Goal: Information Seeking & Learning: Check status

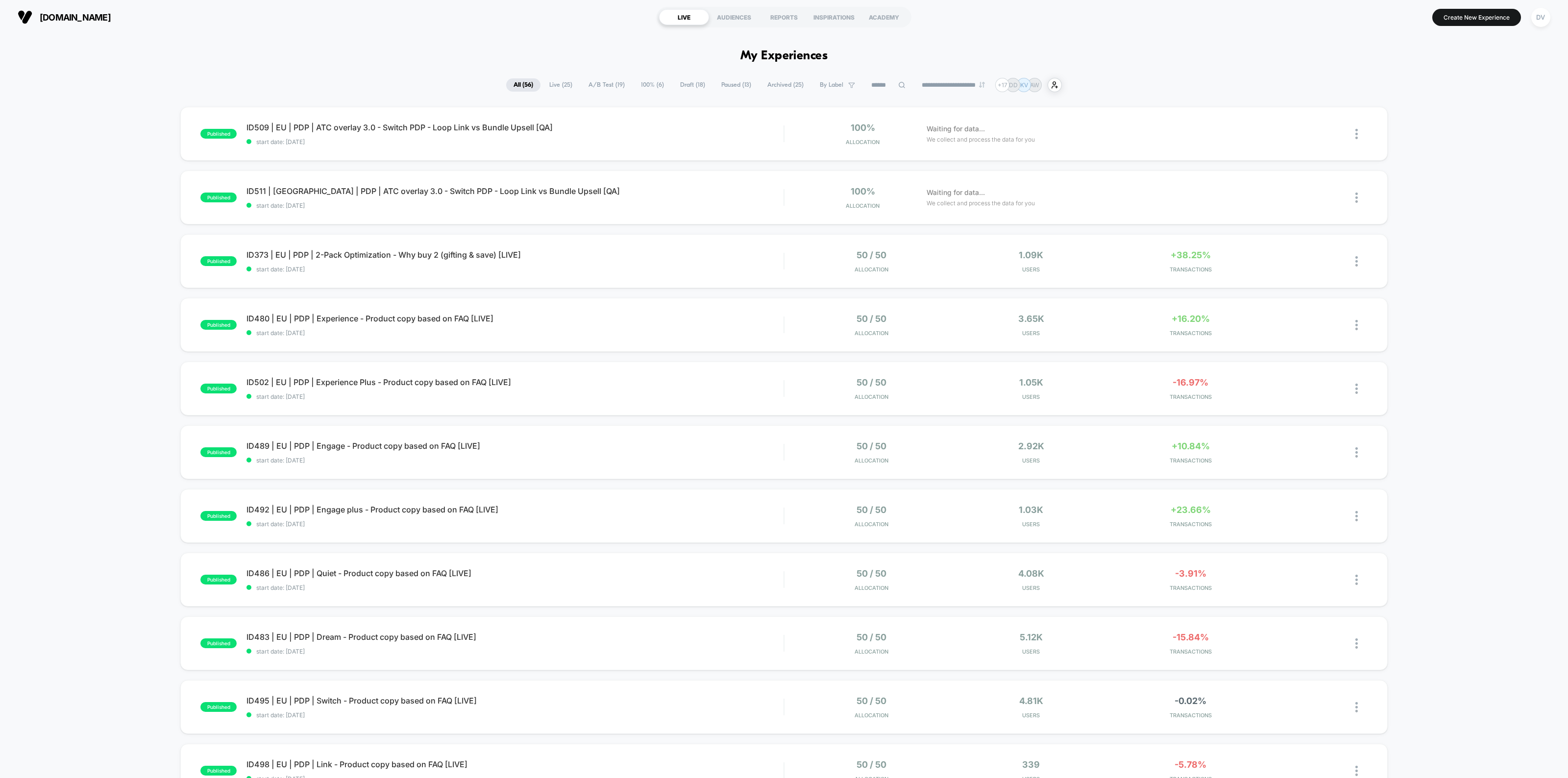
click at [898, 87] on icon at bounding box center [902, 85] width 8 height 8
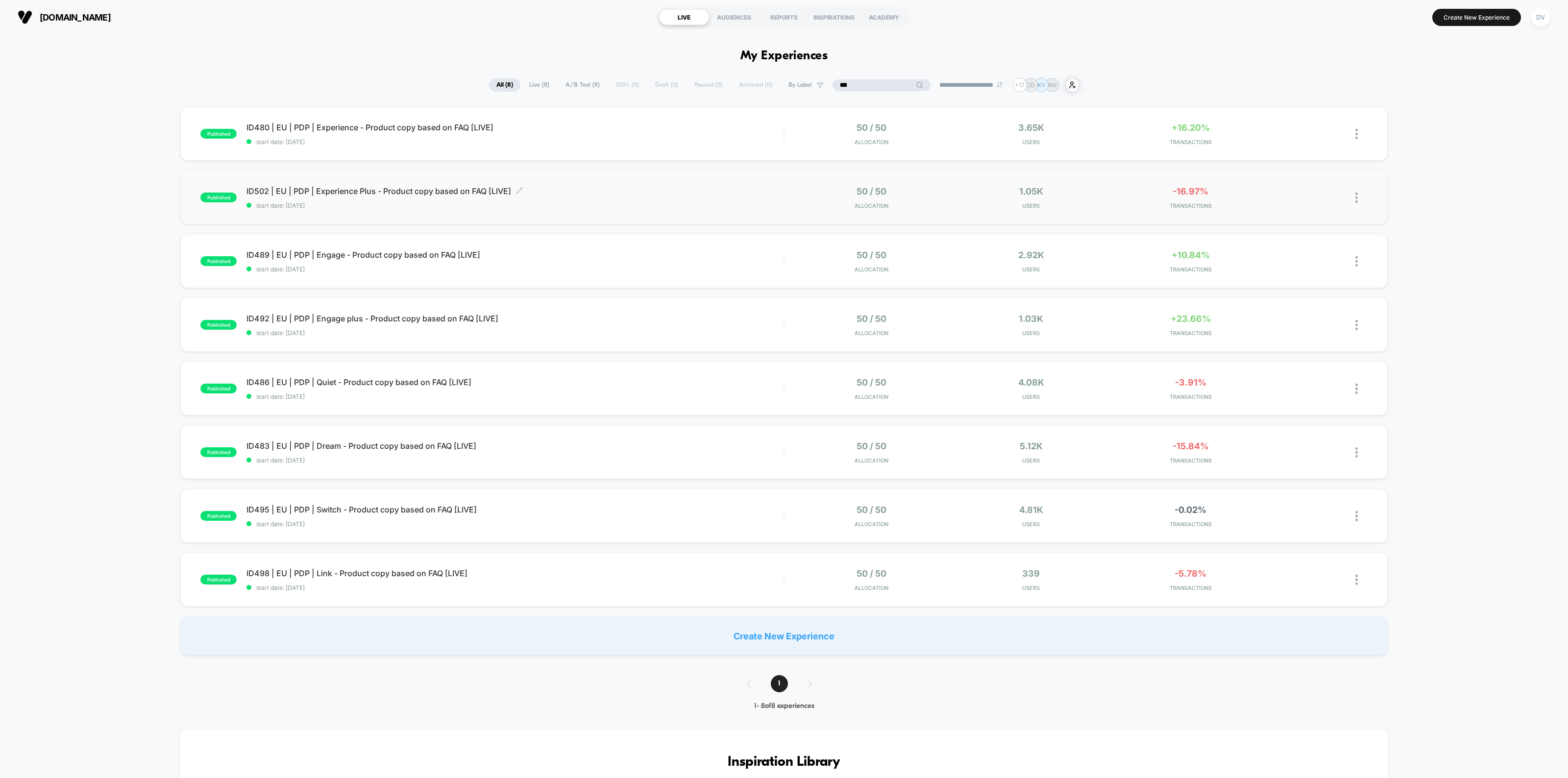
type input "***"
drag, startPoint x: 388, startPoint y: 193, endPoint x: 143, endPoint y: 99, distance: 262.4
click at [368, 569] on span "ID498 | EU | PDP | Link - Product copy based on FAQ [LIVE] Click to edit experi…" at bounding box center [515, 573] width 537 height 10
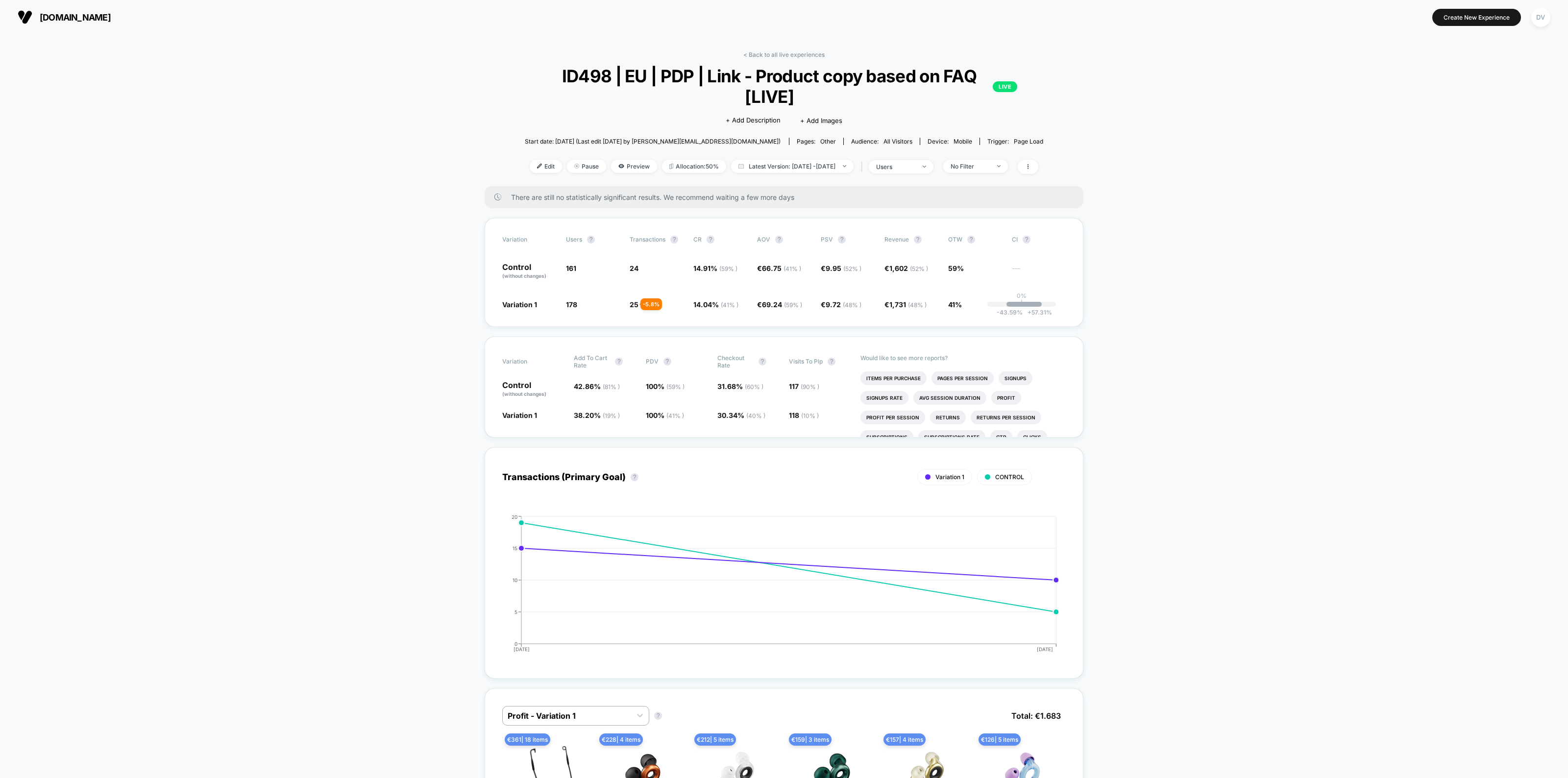
click at [767, 52] on link "< Back to all live experiences" at bounding box center [784, 55] width 81 height 8
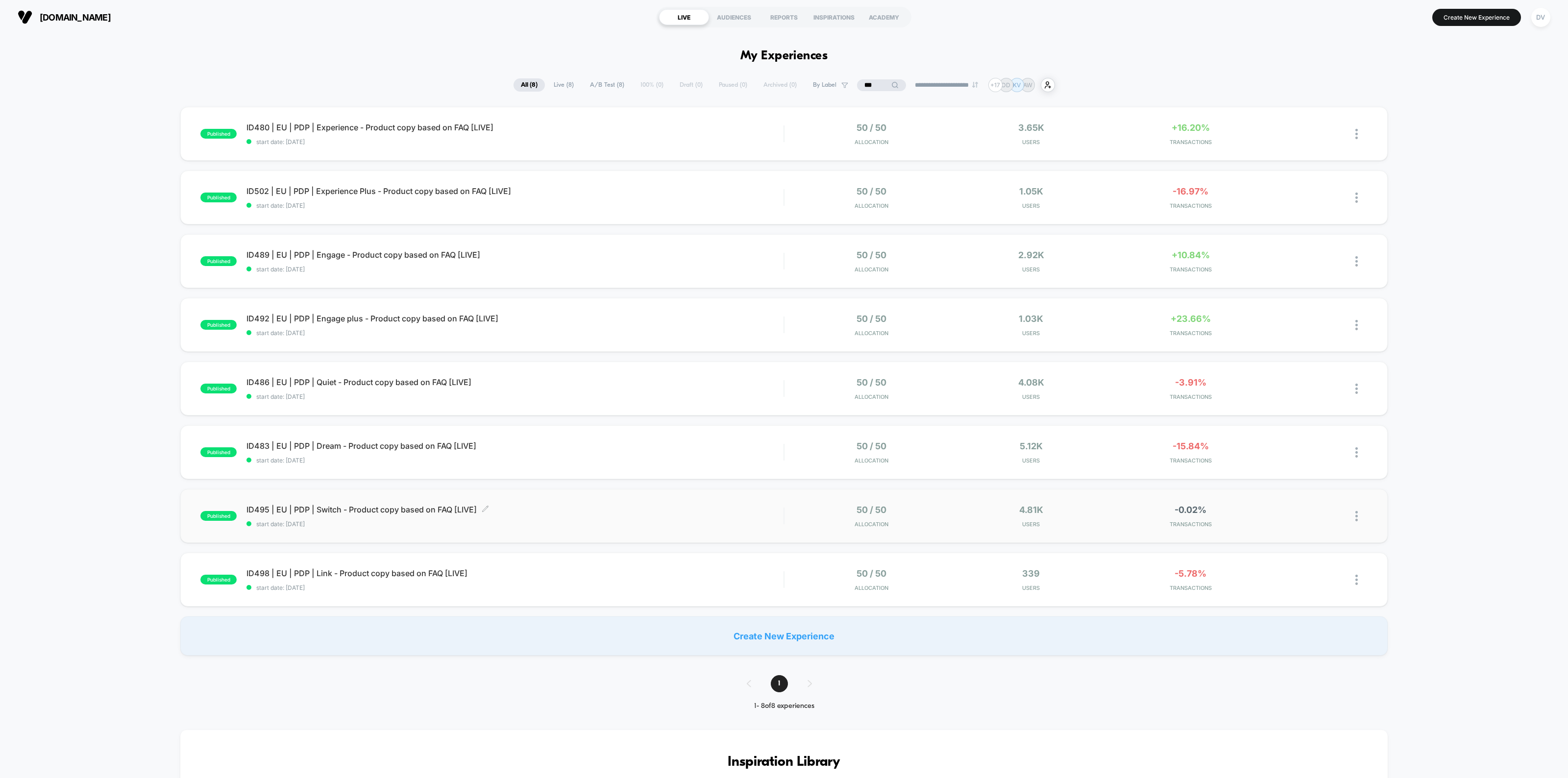
click at [406, 509] on span "ID495 | EU | PDP | Switch - Product copy based on FAQ [LIVE] Click to edit expe…" at bounding box center [515, 509] width 537 height 10
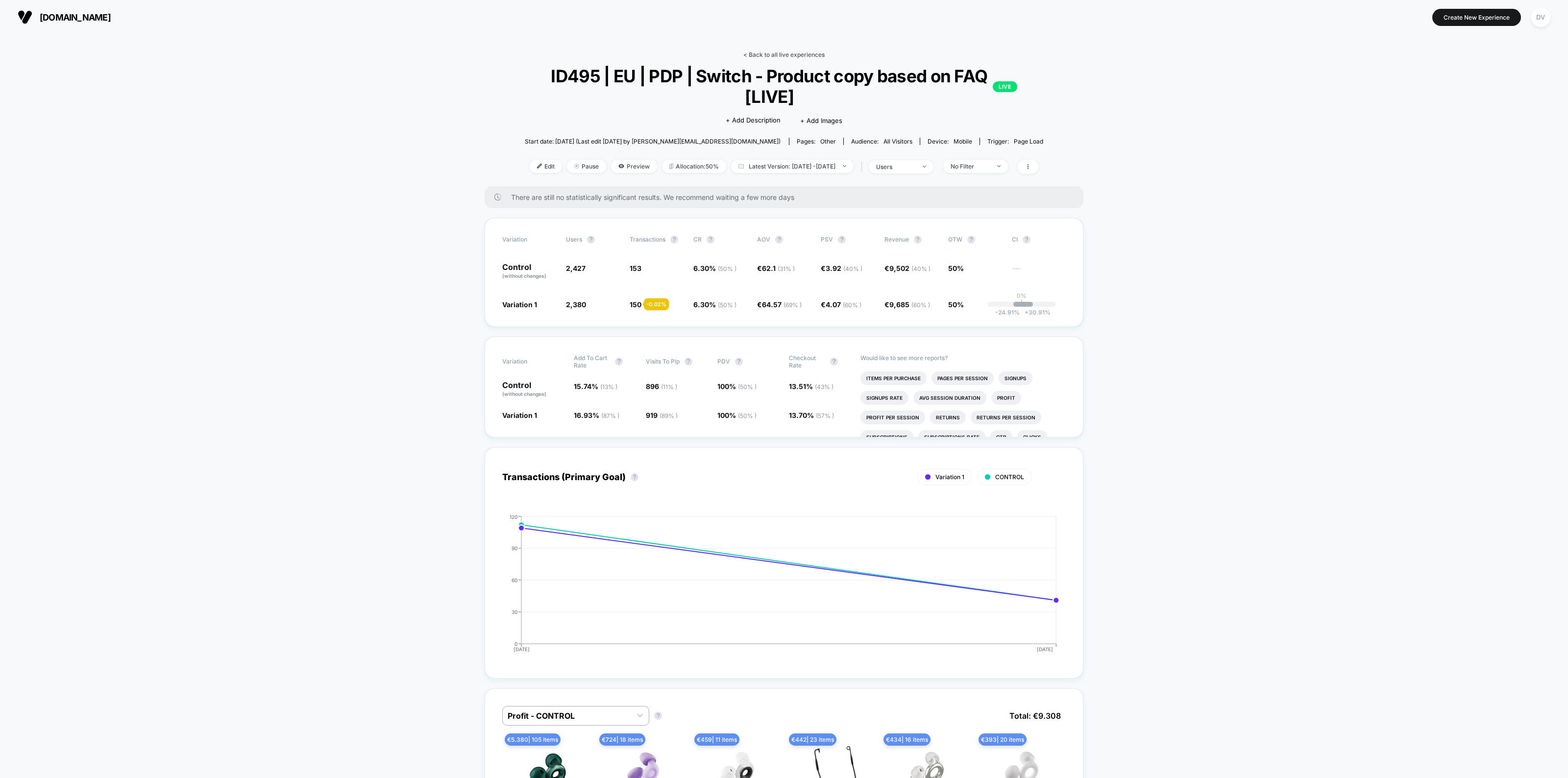
click at [796, 52] on link "< Back to all live experiences" at bounding box center [784, 55] width 81 height 8
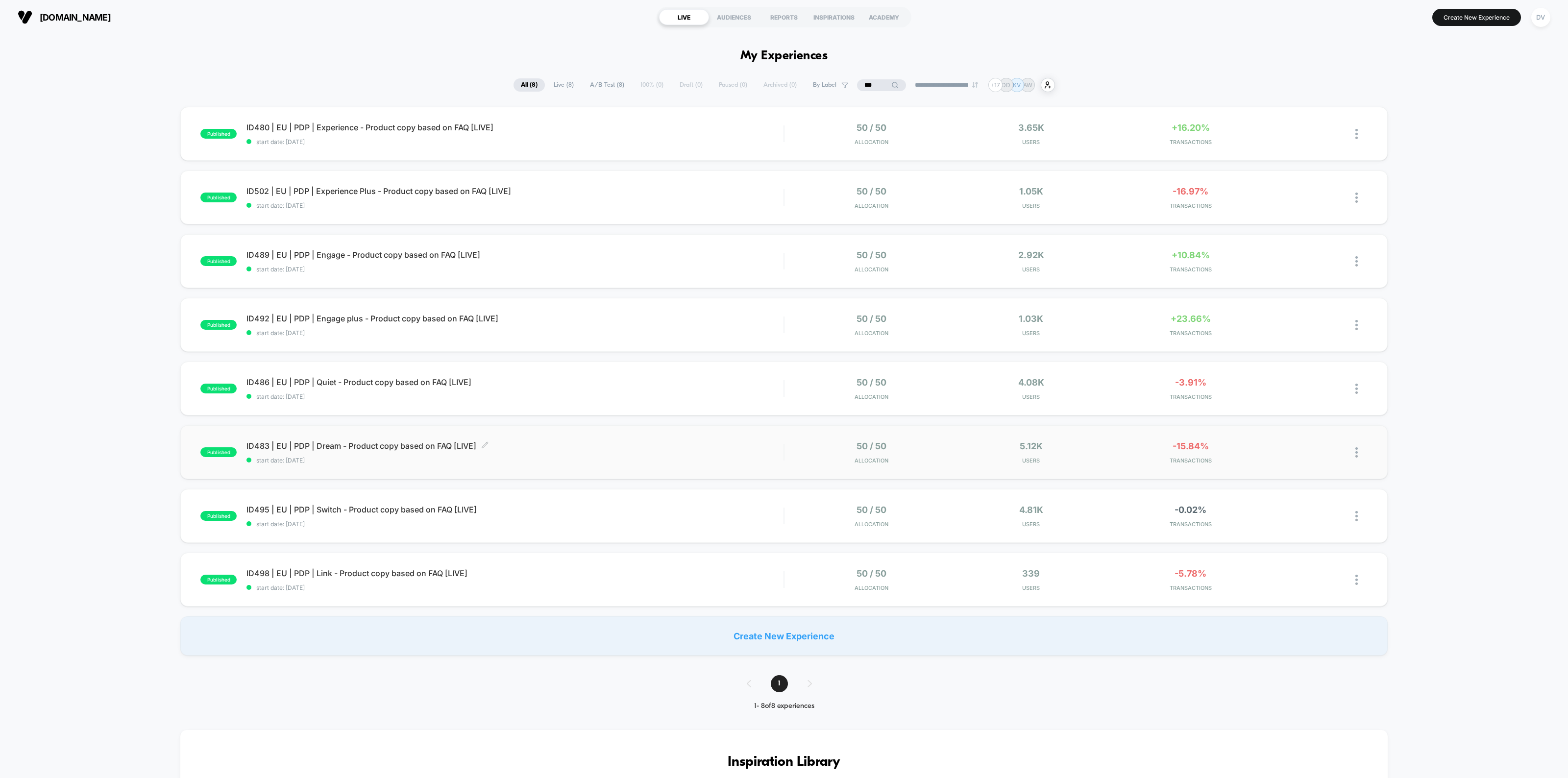
click at [416, 445] on span "ID483 | EU | PDP | Dream - Product copy based on FAQ [LIVE] Click to edit exper…" at bounding box center [515, 446] width 537 height 10
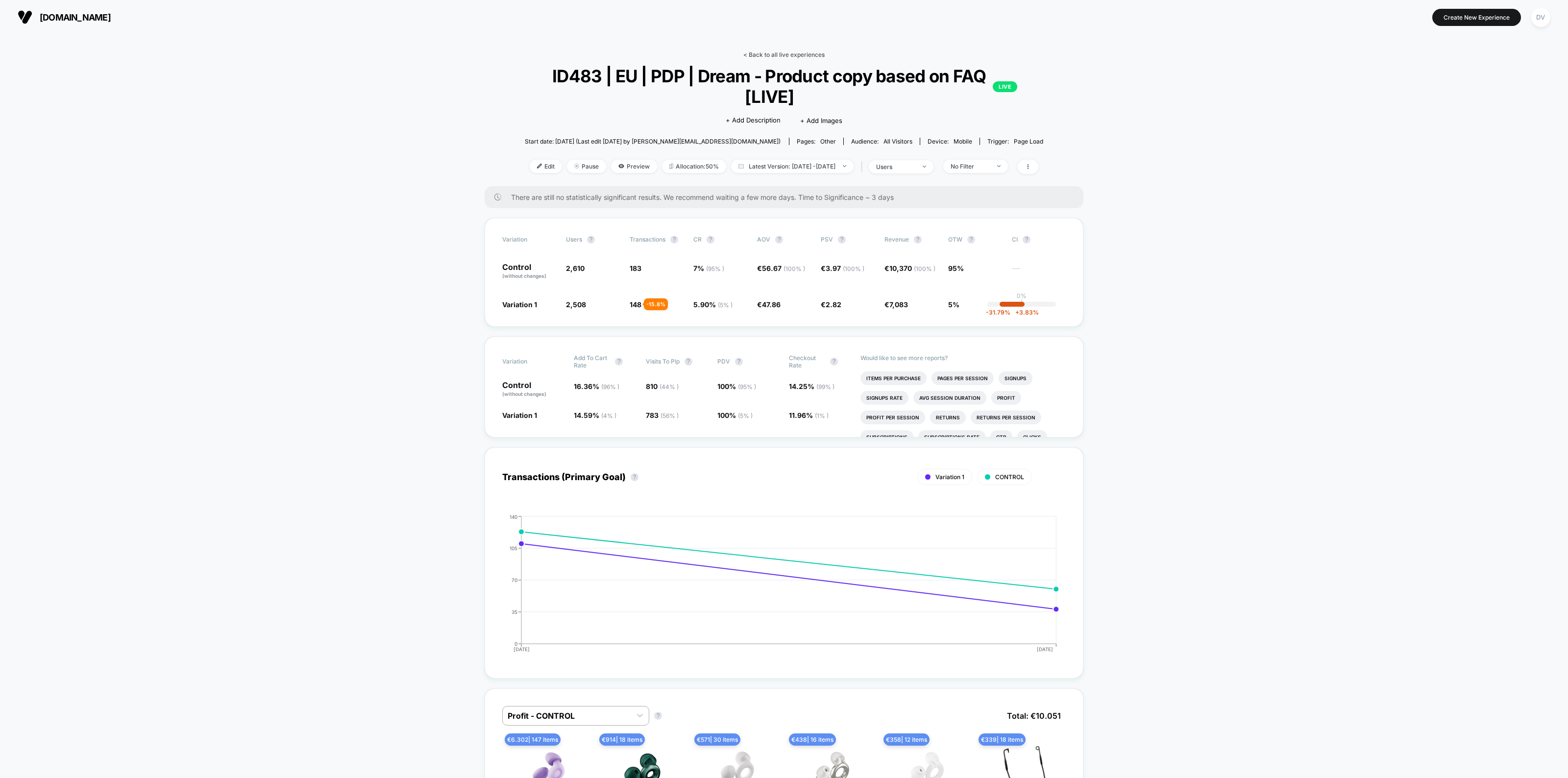
click at [782, 53] on link "< Back to all live experiences" at bounding box center [784, 55] width 81 height 8
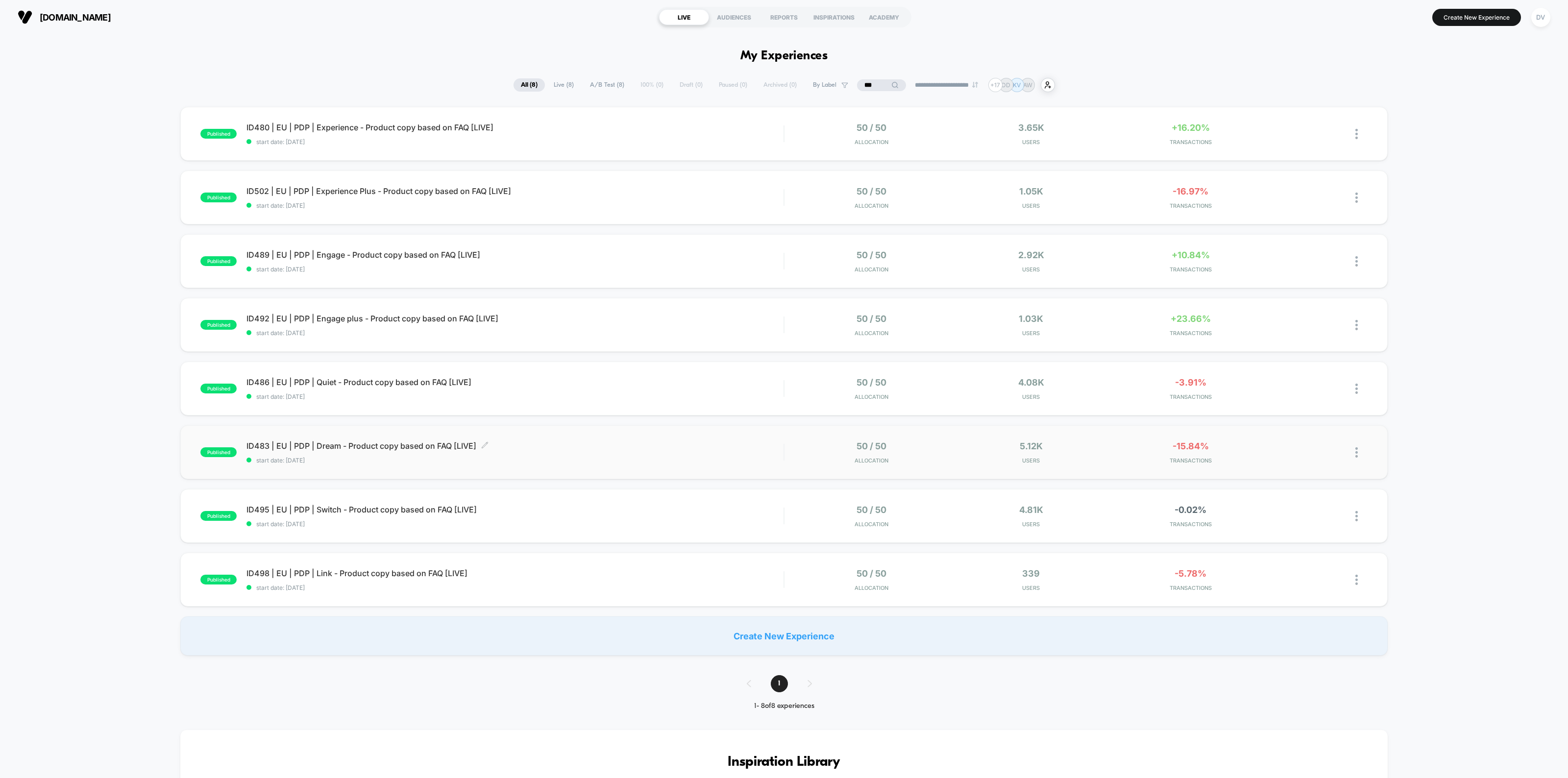
click at [389, 442] on span "ID483 | EU | PDP | Dream - Product copy based on FAQ [LIVE] Click to edit exper…" at bounding box center [515, 446] width 537 height 10
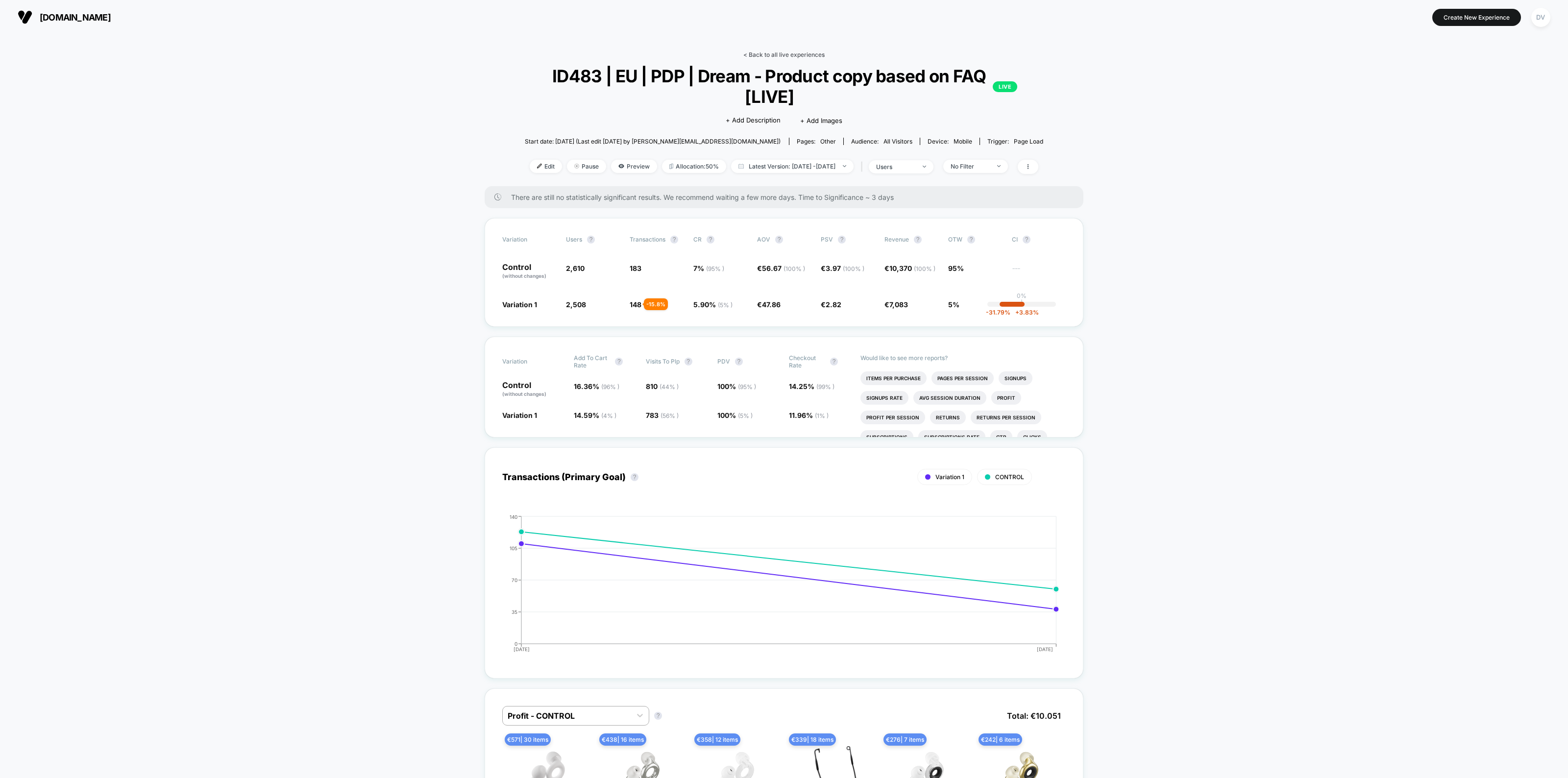
click at [783, 52] on link "< Back to all live experiences" at bounding box center [784, 55] width 81 height 8
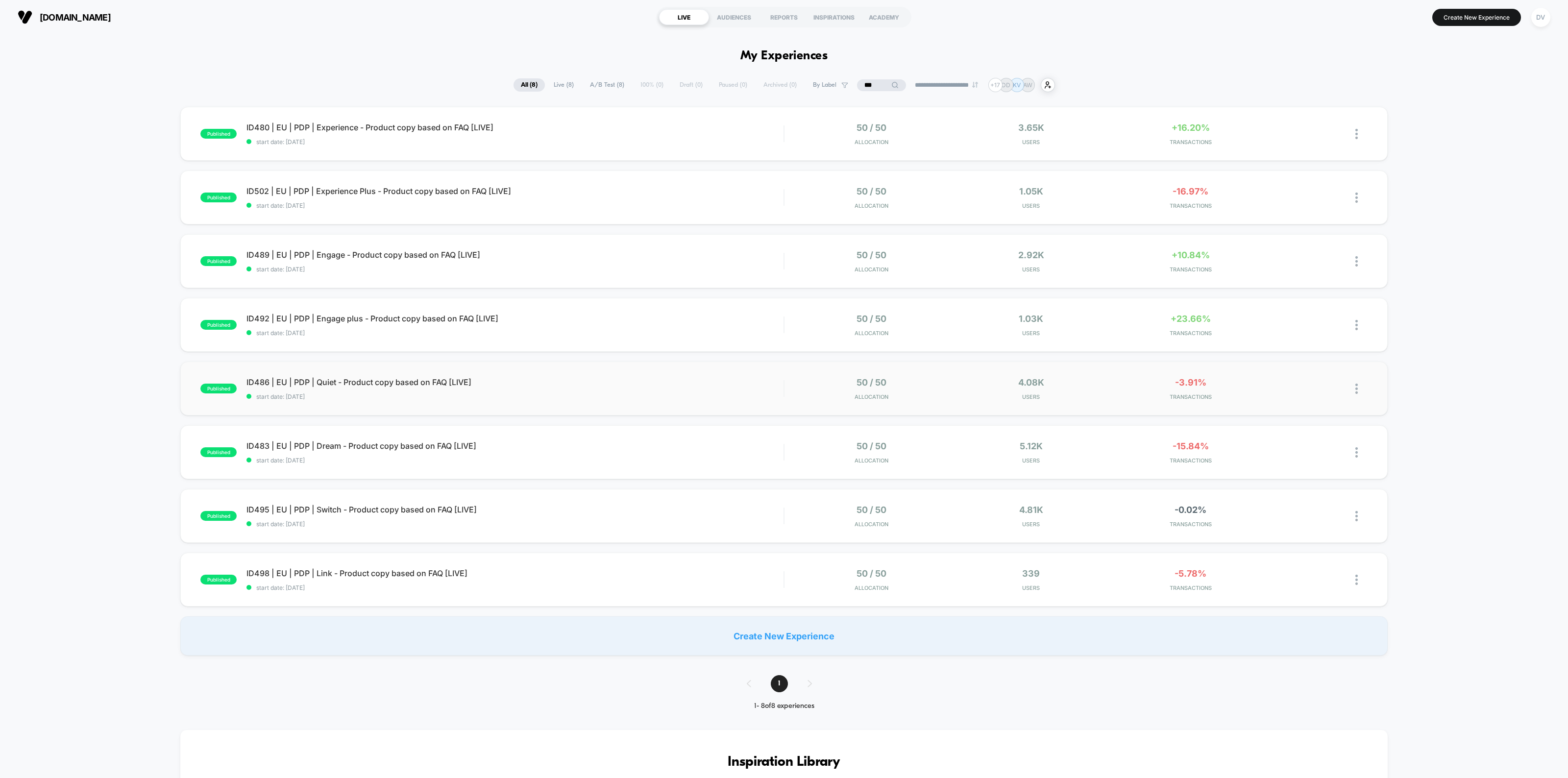
click at [390, 376] on div "published ID486 | EU | PDP | Quiet - Product copy based on FAQ [LIVE] start dat…" at bounding box center [784, 389] width 1207 height 54
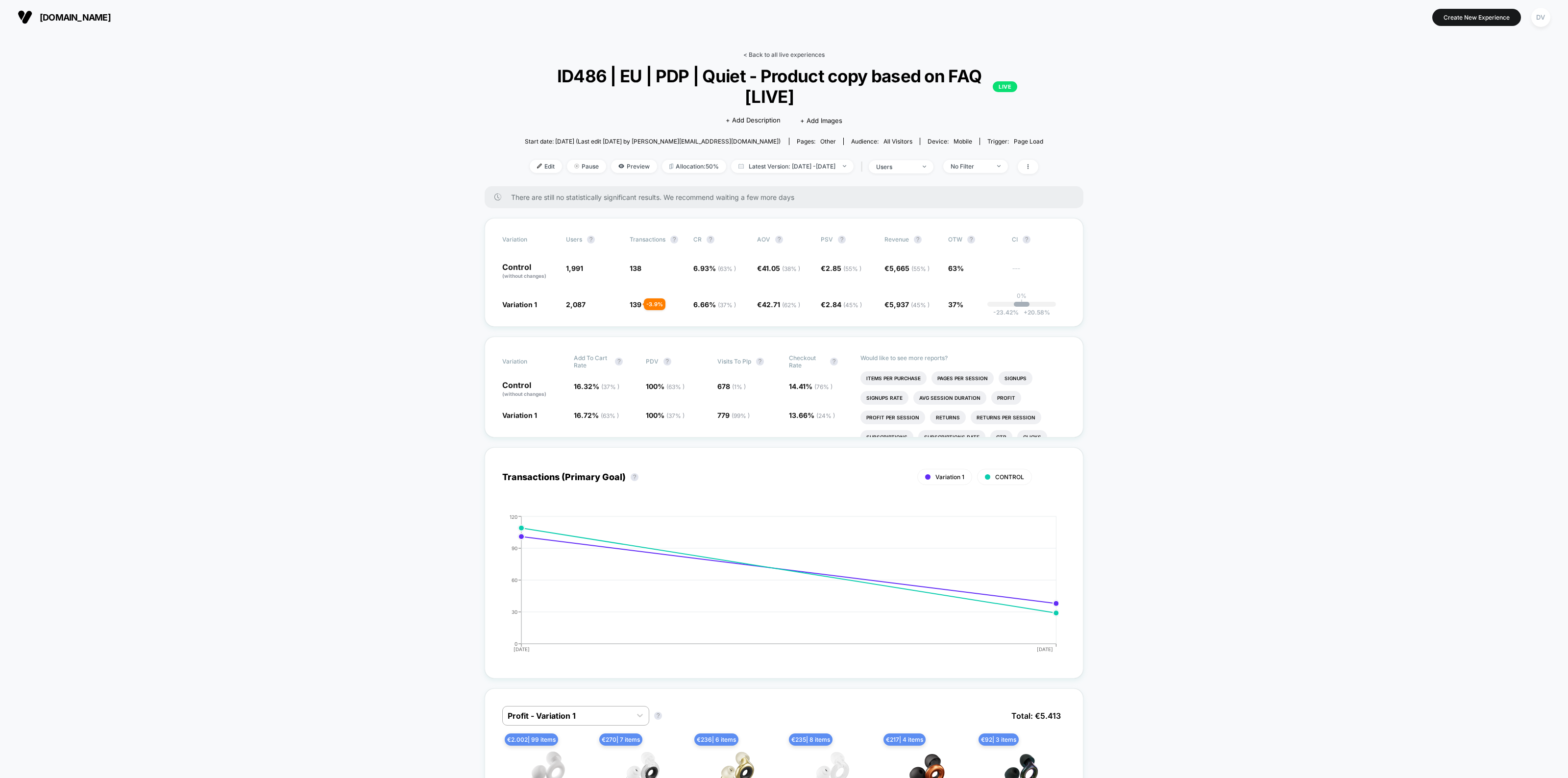
click at [778, 52] on link "< Back to all live experiences" at bounding box center [784, 55] width 81 height 8
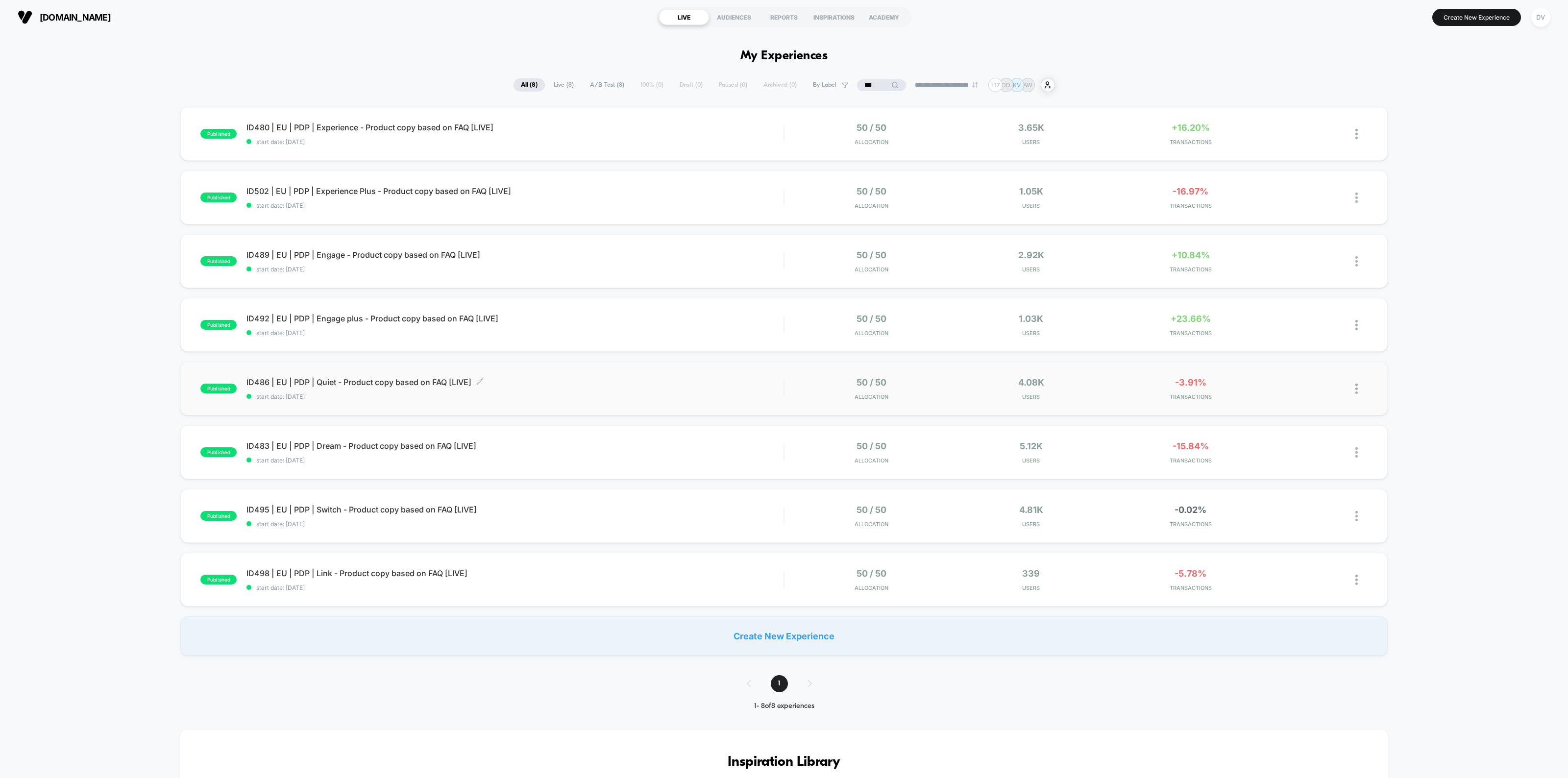
click at [384, 380] on span "ID486 | EU | PDP | Quiet - Product copy based on FAQ [LIVE] Click to edit exper…" at bounding box center [515, 382] width 537 height 10
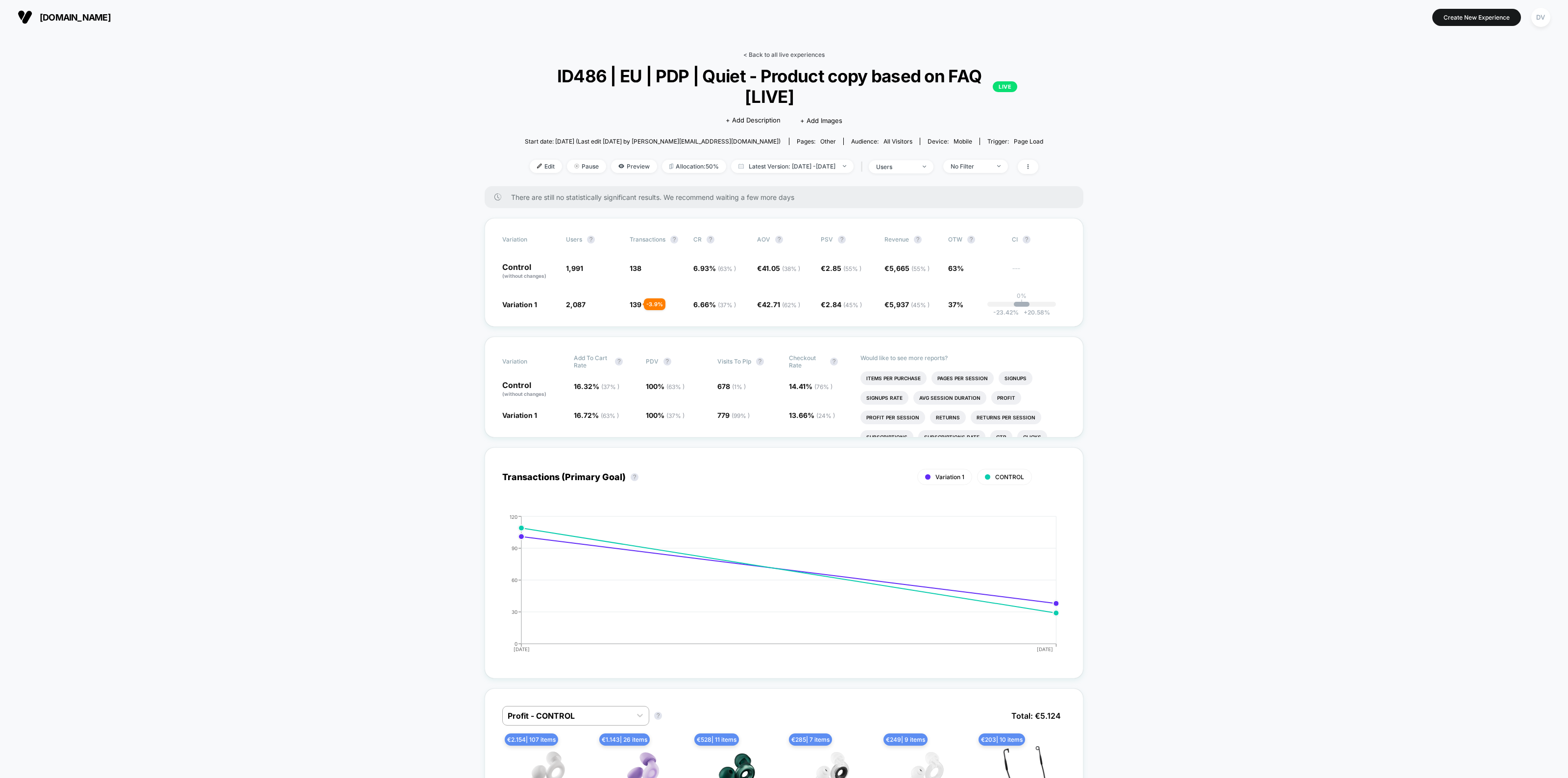
click at [769, 54] on link "< Back to all live experiences" at bounding box center [784, 55] width 81 height 8
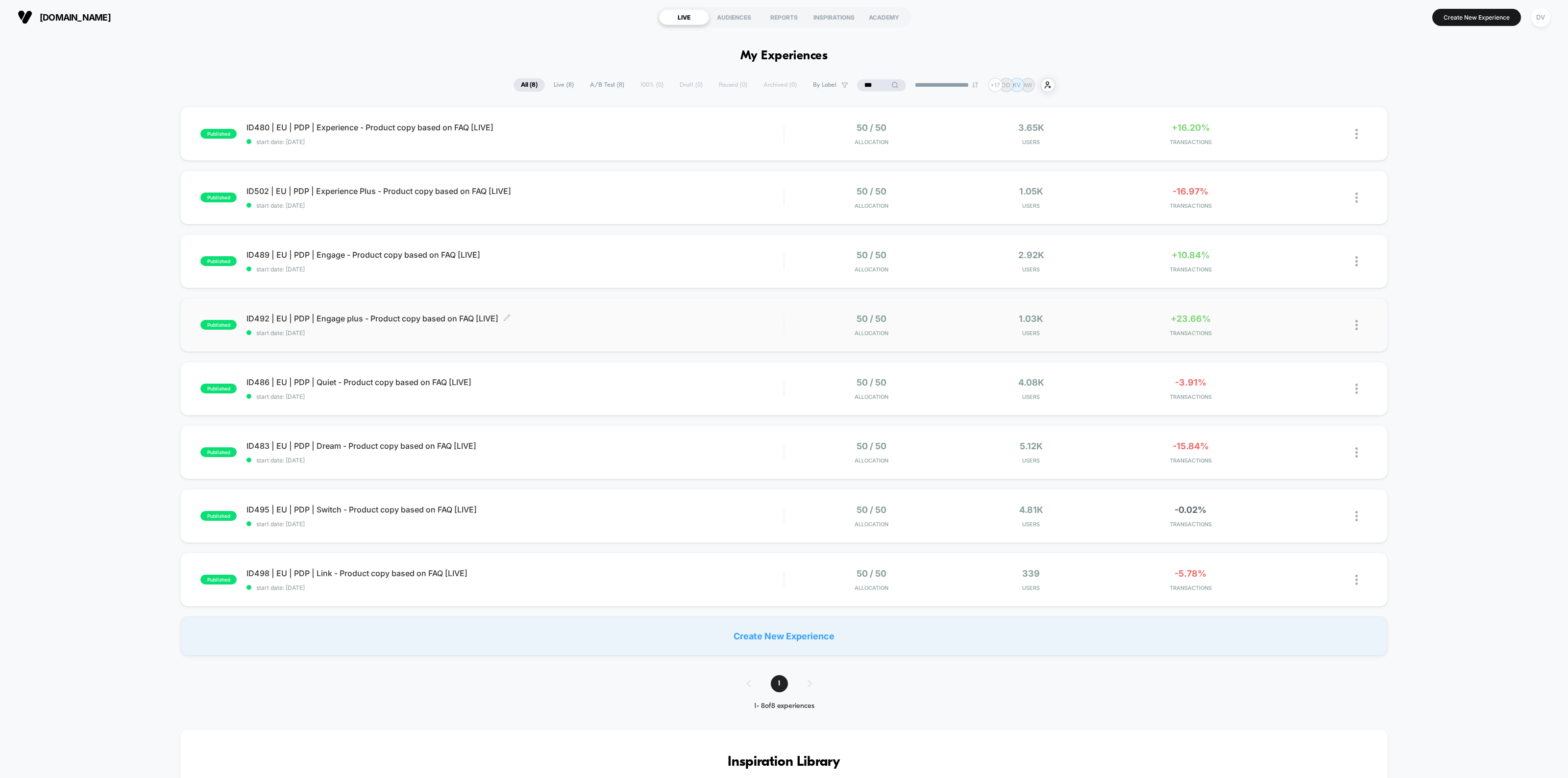
click at [352, 313] on span "ID492 | EU | PDP | Engage plus - Product copy based on FAQ [LIVE] Click to edit…" at bounding box center [515, 318] width 537 height 10
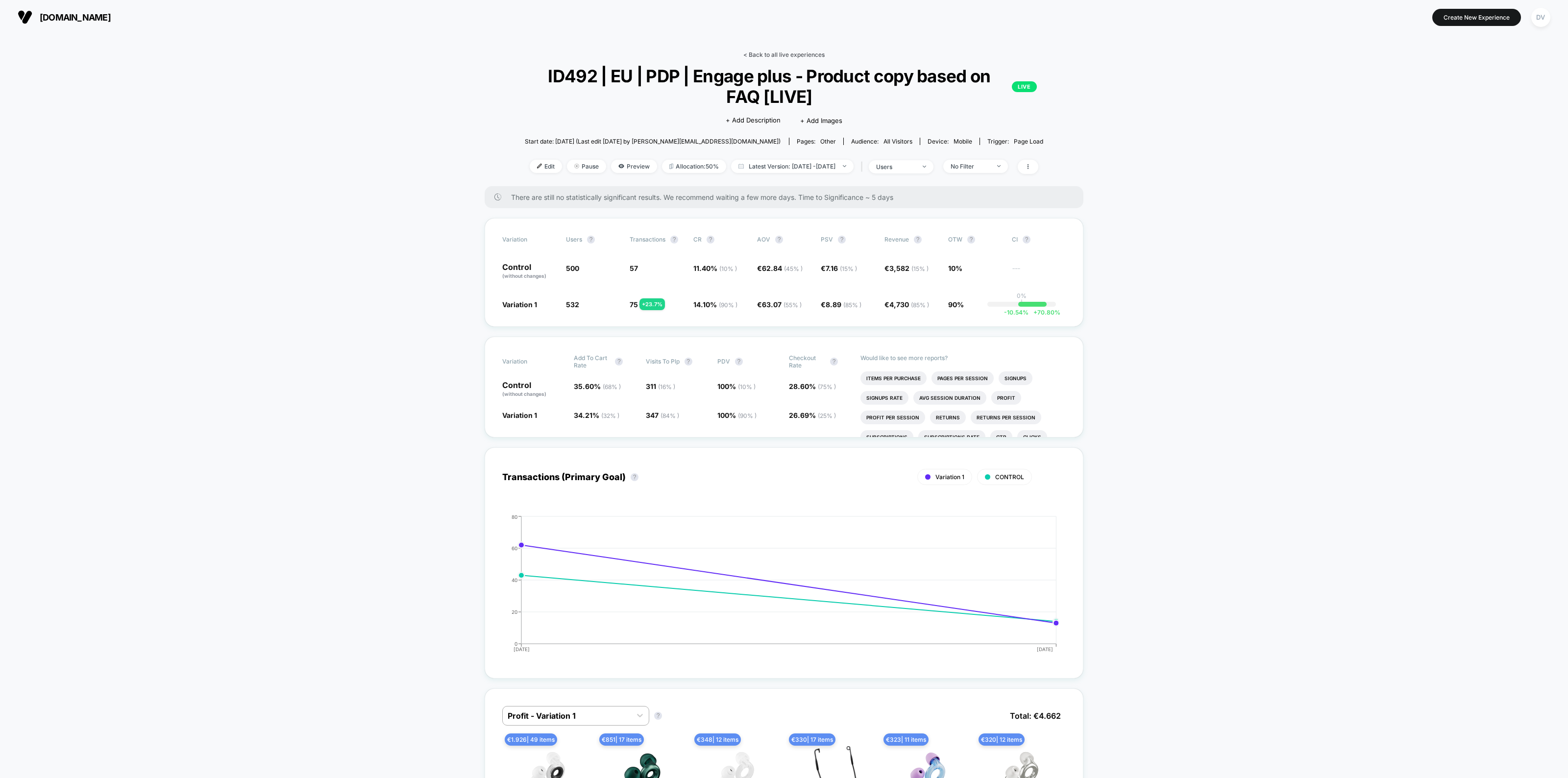
click at [780, 52] on link "< Back to all live experiences" at bounding box center [784, 55] width 81 height 8
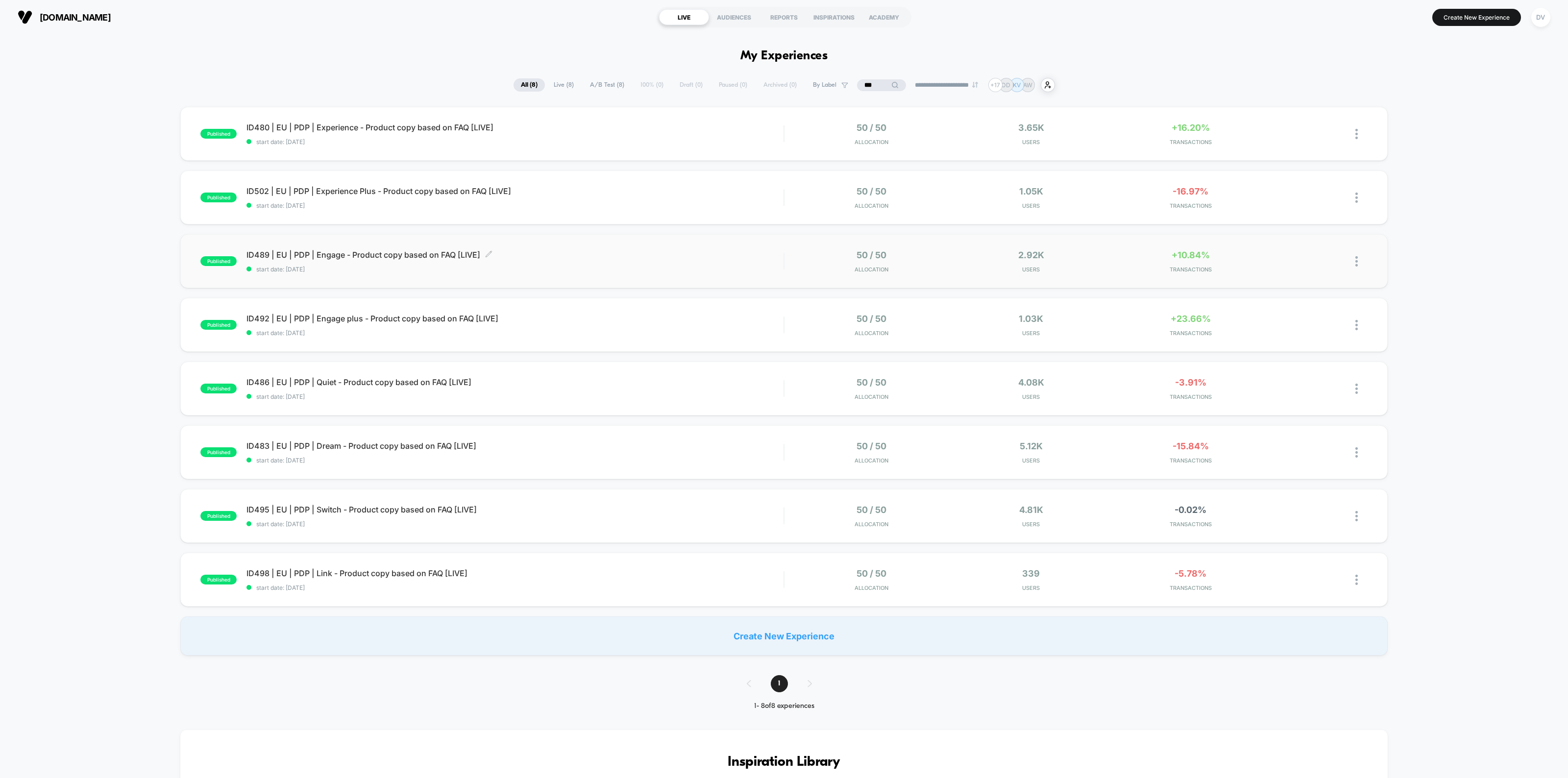
click at [377, 254] on span "ID489 | EU | PDP | Engage - Product copy based on FAQ [LIVE] Click to edit expe…" at bounding box center [515, 254] width 537 height 10
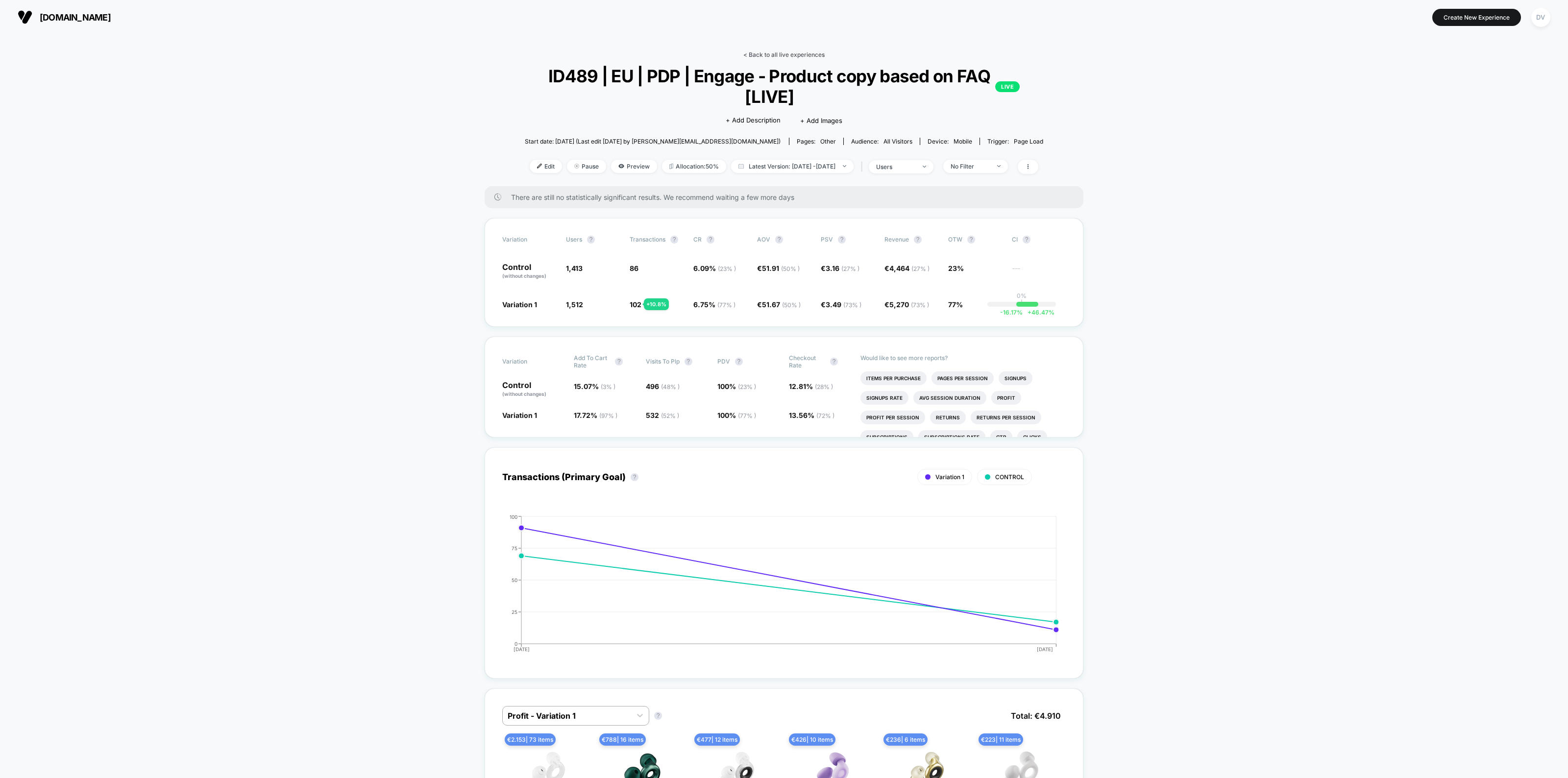
click at [782, 52] on link "< Back to all live experiences" at bounding box center [784, 55] width 81 height 8
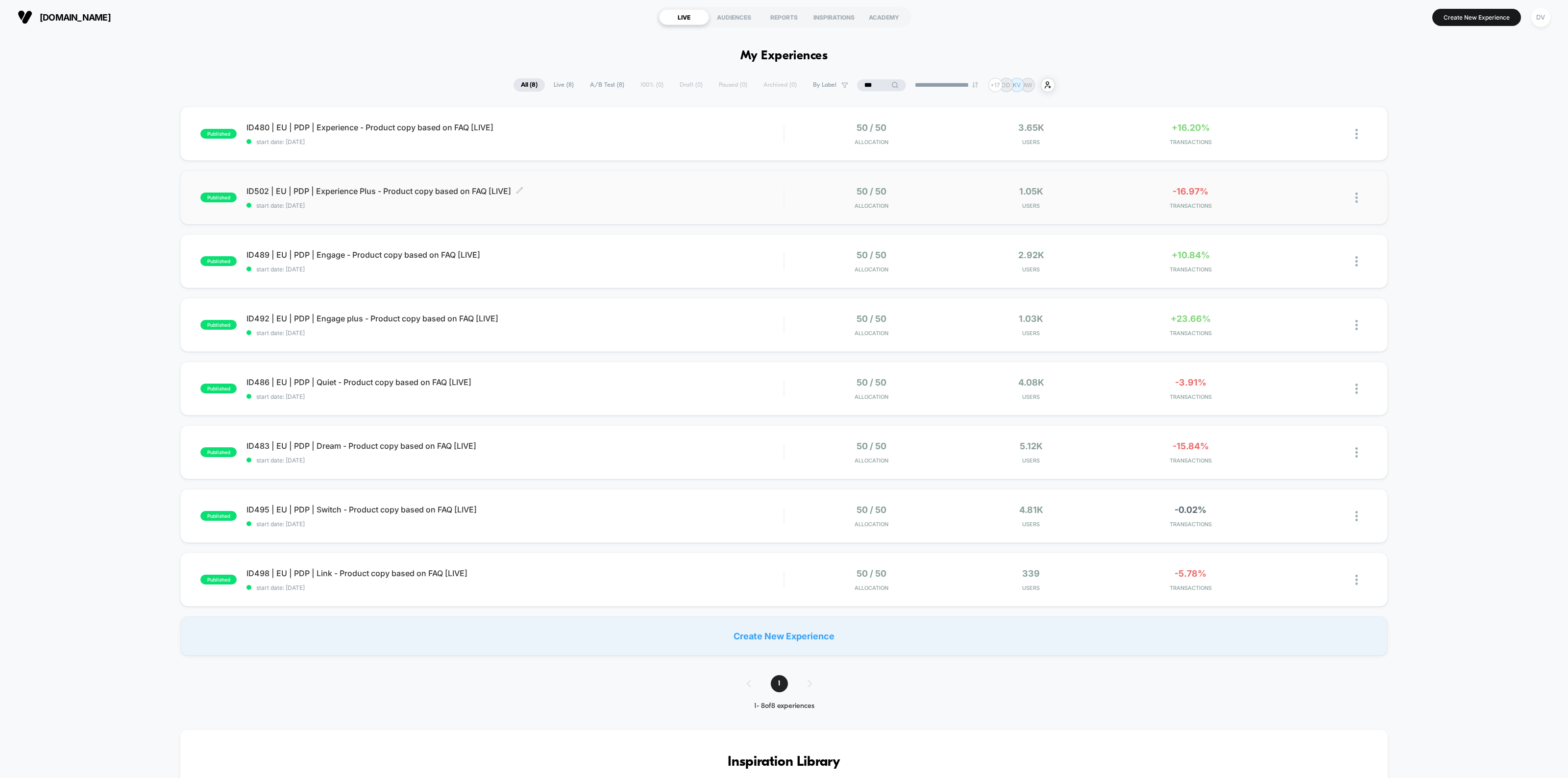
click at [373, 188] on span "ID502 | EU | PDP | Experience Plus - Product copy based on FAQ [LIVE] Click to …" at bounding box center [515, 191] width 537 height 10
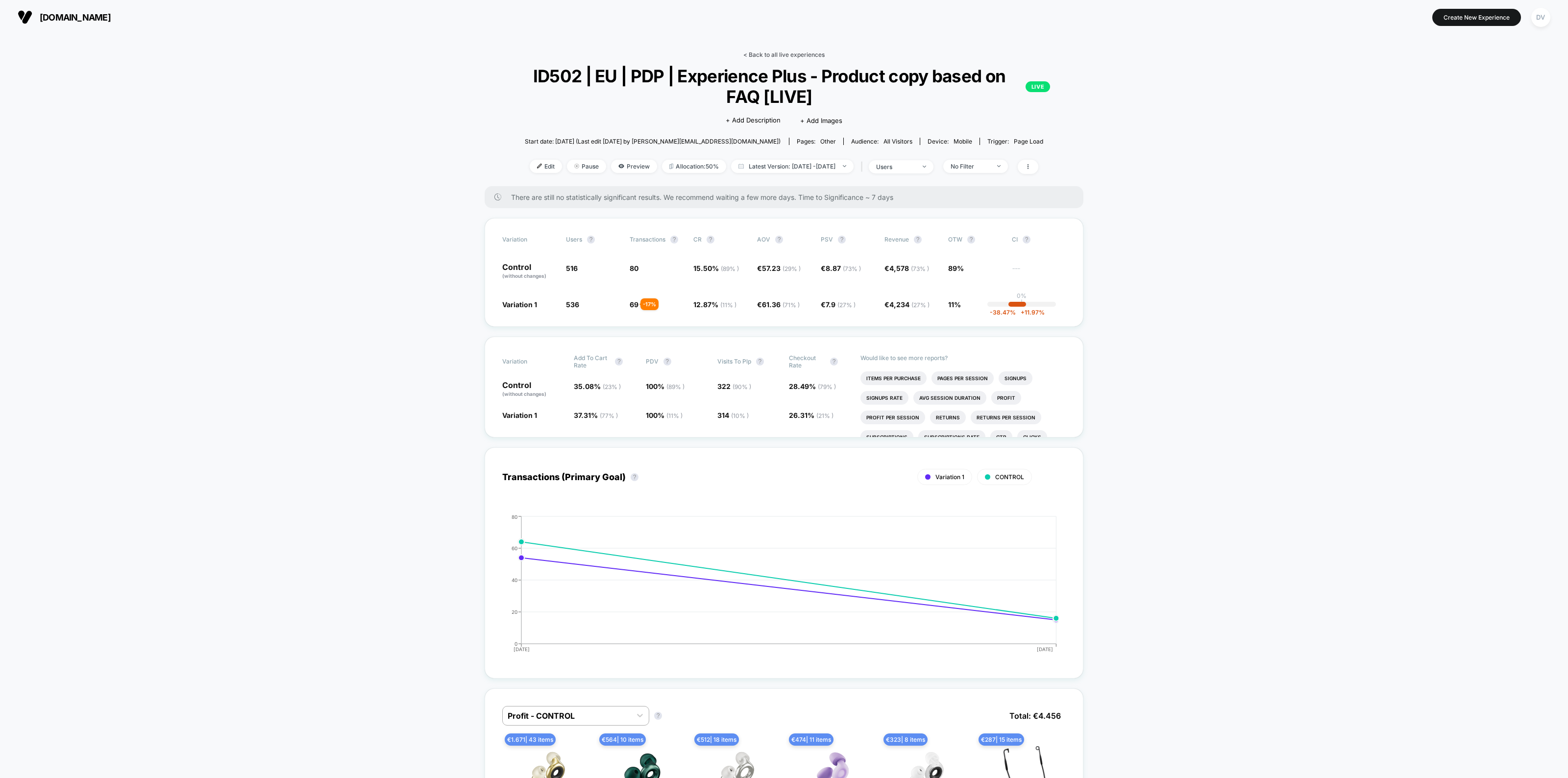
click at [794, 53] on link "< Back to all live experiences" at bounding box center [784, 55] width 81 height 8
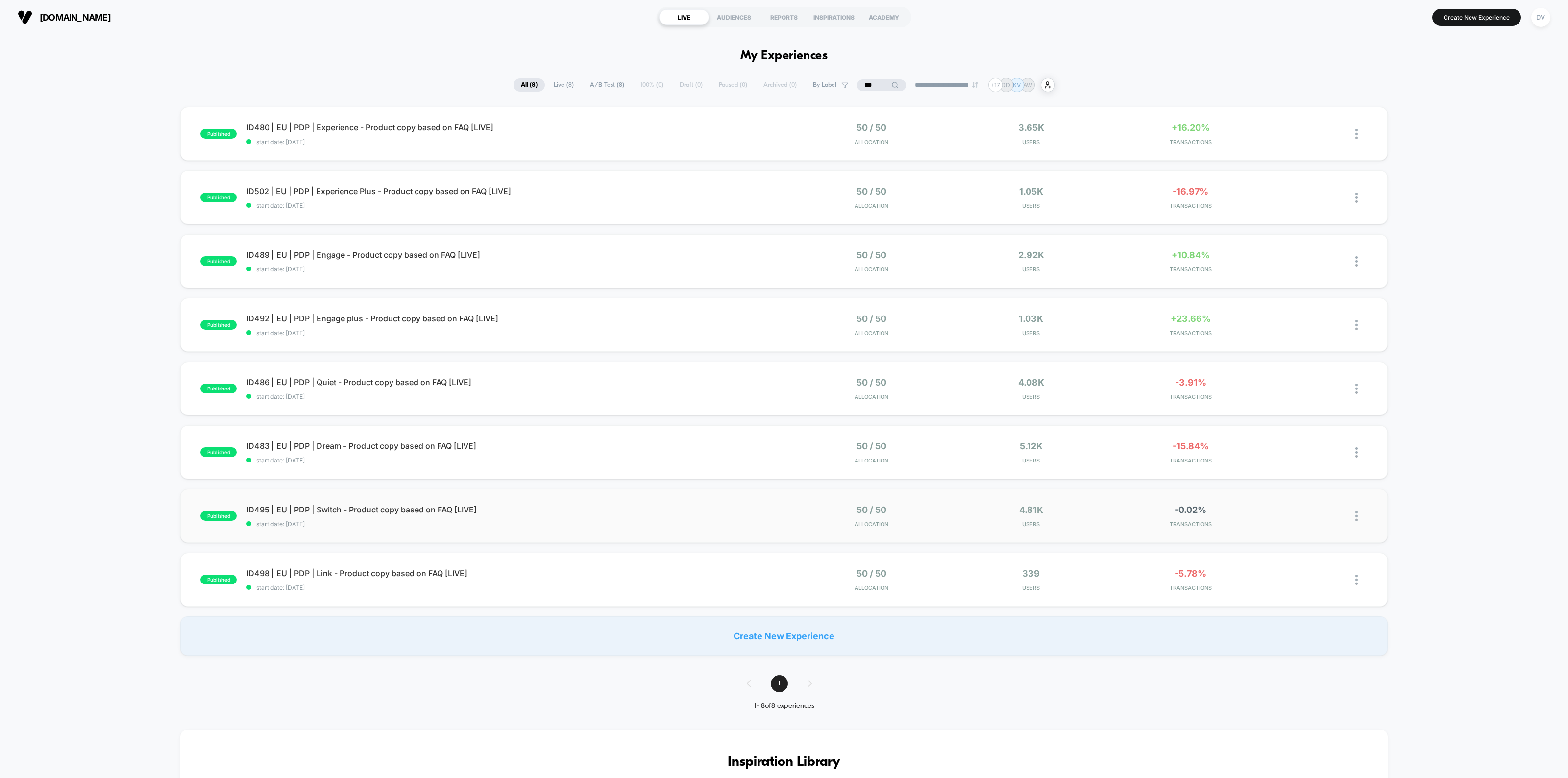
drag, startPoint x: 382, startPoint y: 510, endPoint x: 288, endPoint y: 537, distance: 97.8
click at [81, 546] on div "published ID480 | EU | PDP | Experience - Product copy based on FAQ [LIVE] star…" at bounding box center [784, 381] width 1568 height 549
click at [307, 508] on span "ID495 | EU | PDP | Switch - Product copy based on FAQ [LIVE] Click to edit expe…" at bounding box center [515, 509] width 537 height 10
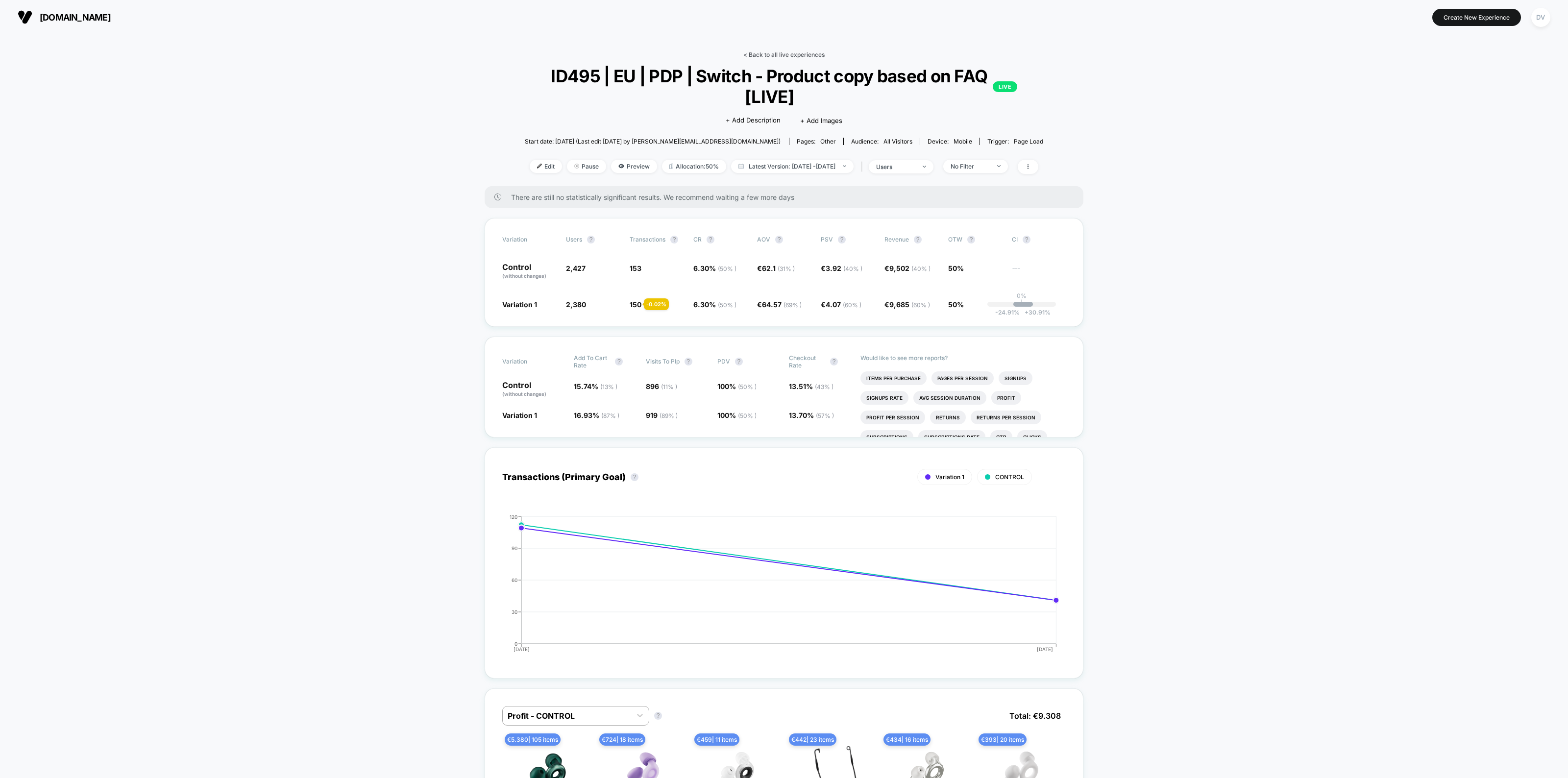
click at [761, 55] on link "< Back to all live experiences" at bounding box center [784, 55] width 81 height 8
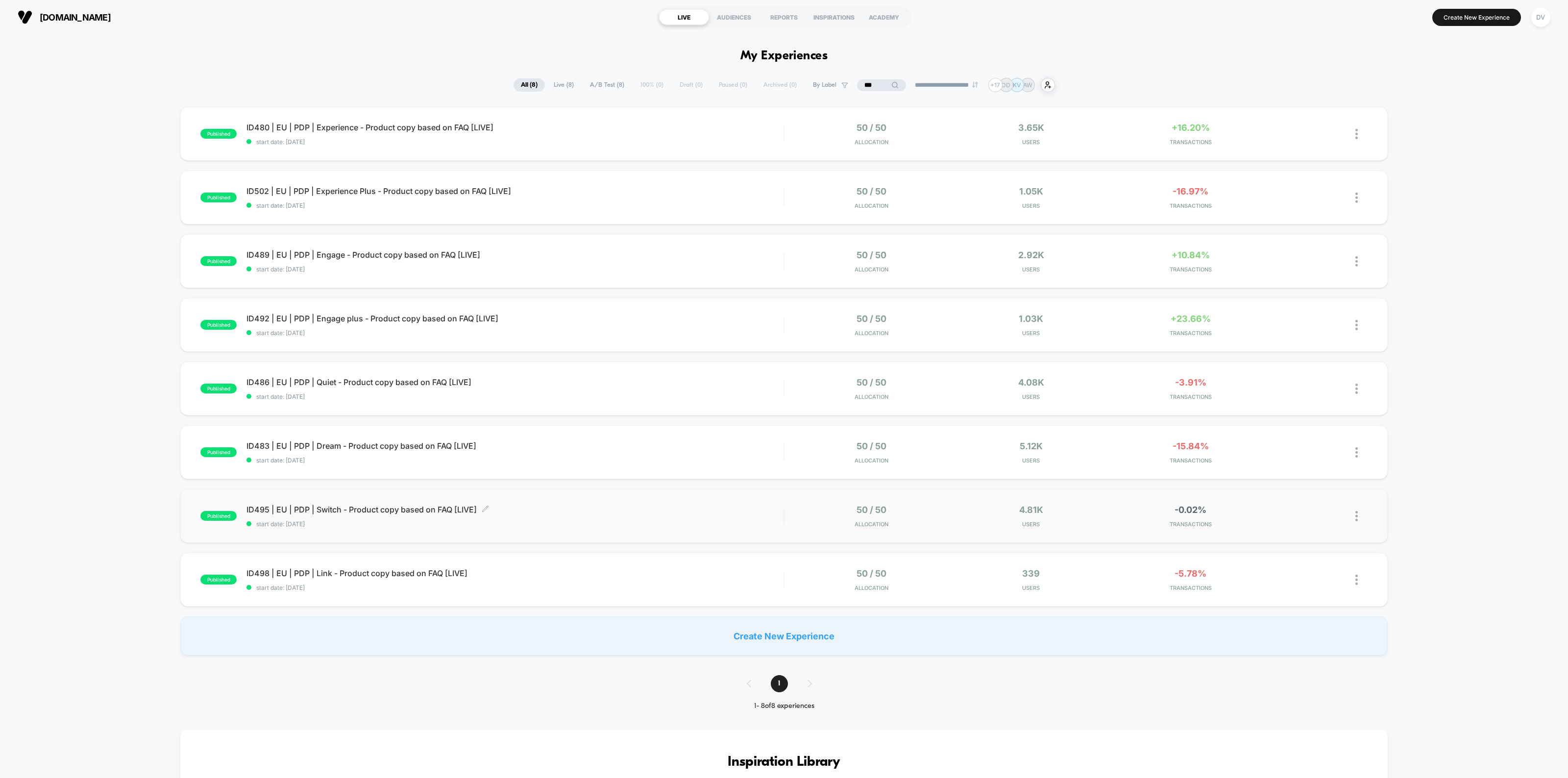
click at [373, 506] on span "ID495 | EU | PDP | Switch - Product copy based on FAQ [LIVE] Click to edit expe…" at bounding box center [515, 509] width 537 height 10
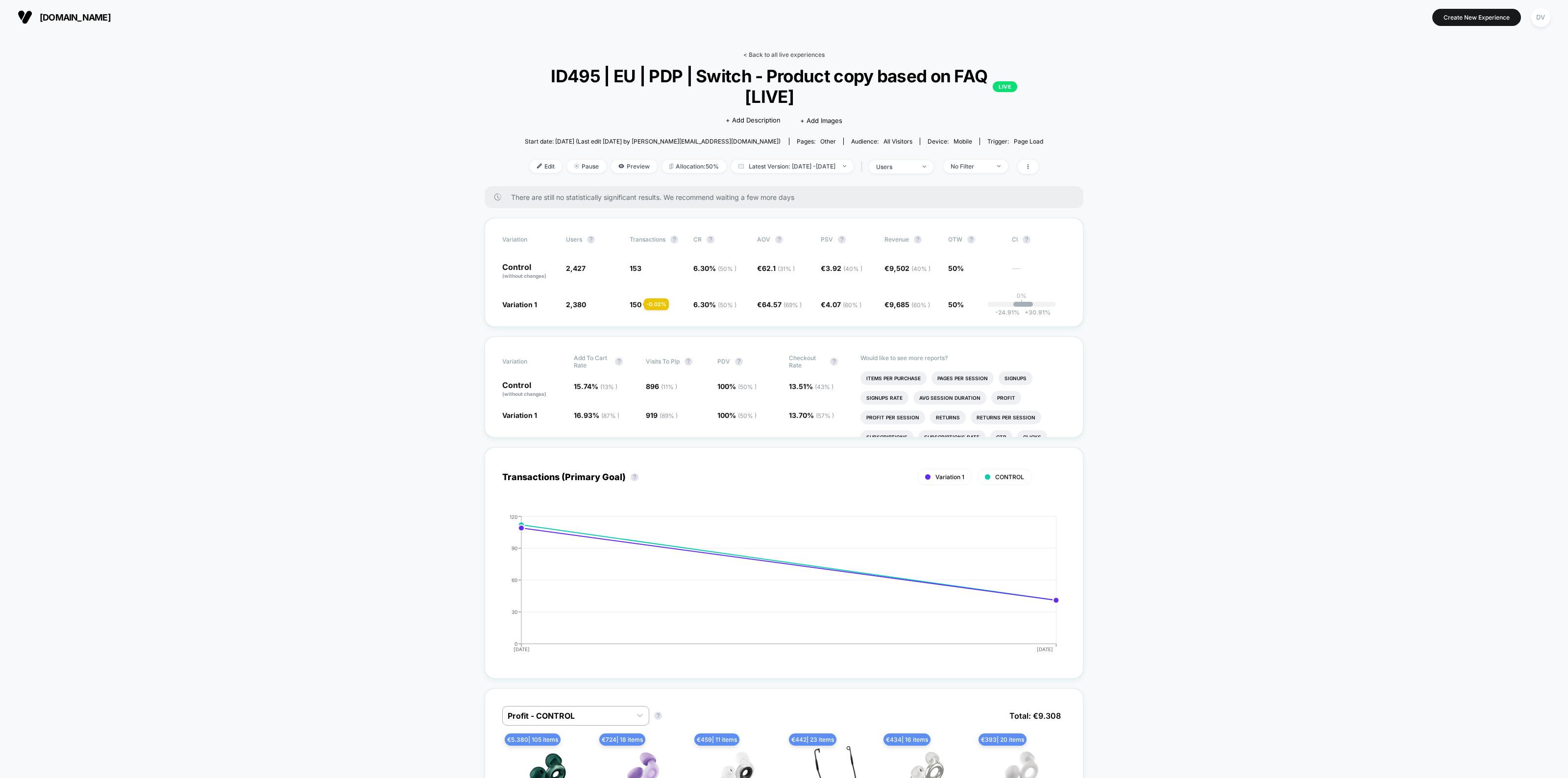
click at [785, 54] on link "< Back to all live experiences" at bounding box center [784, 55] width 81 height 8
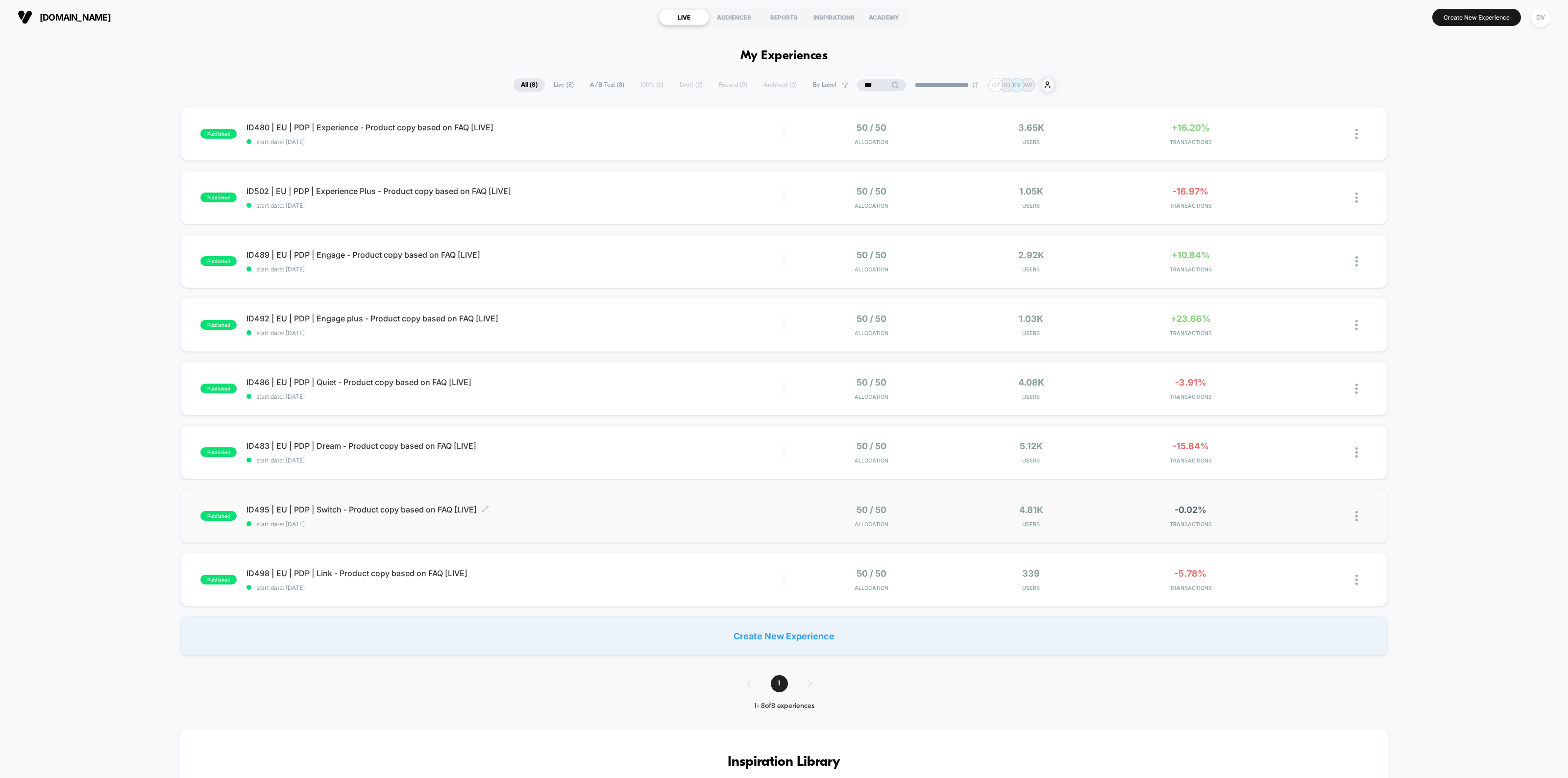
click at [351, 509] on span "ID495 | EU | PDP | Switch - Product copy based on FAQ [LIVE] Click to edit expe…" at bounding box center [515, 509] width 537 height 10
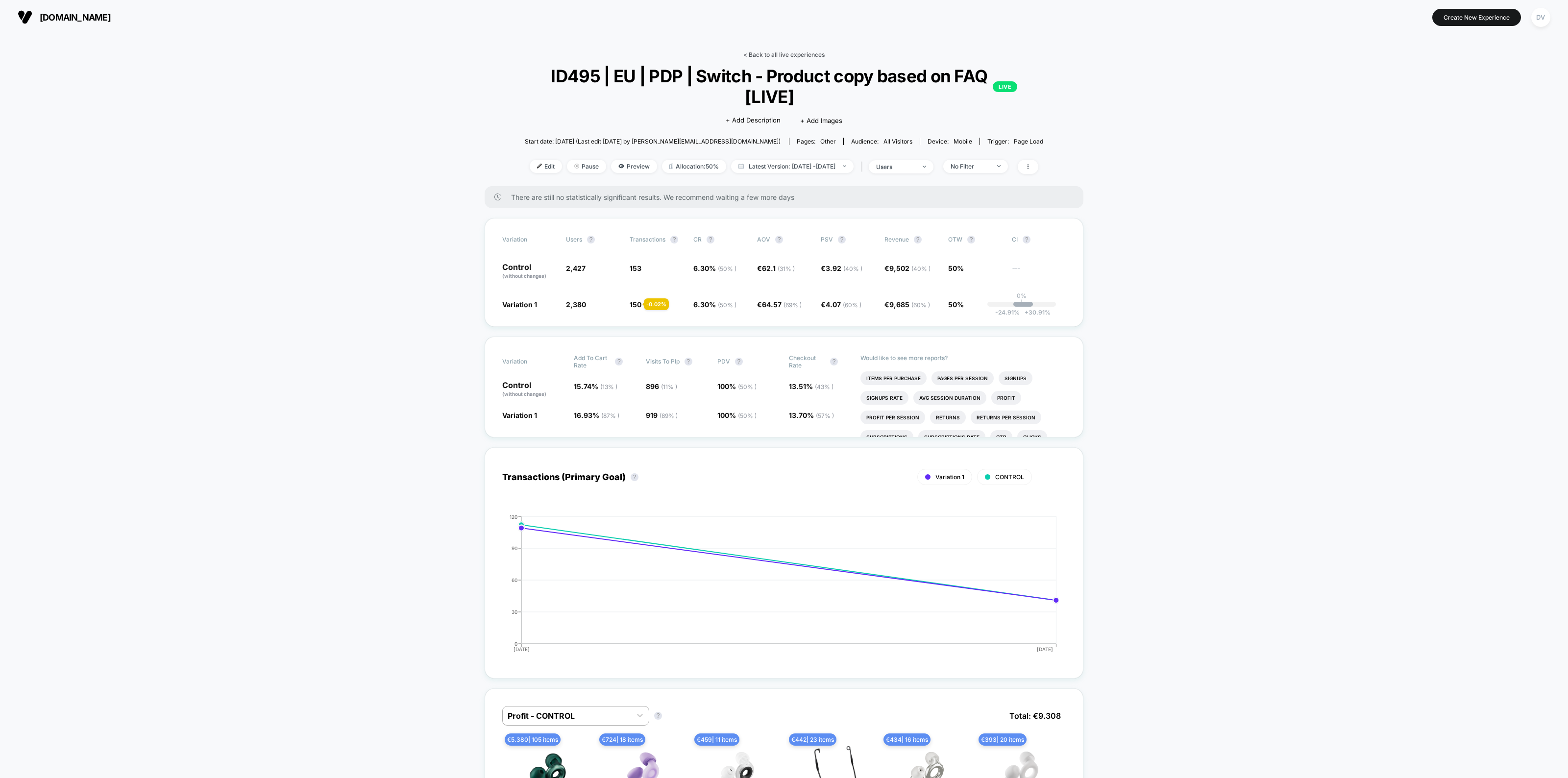
click at [775, 55] on link "< Back to all live experiences" at bounding box center [784, 55] width 81 height 8
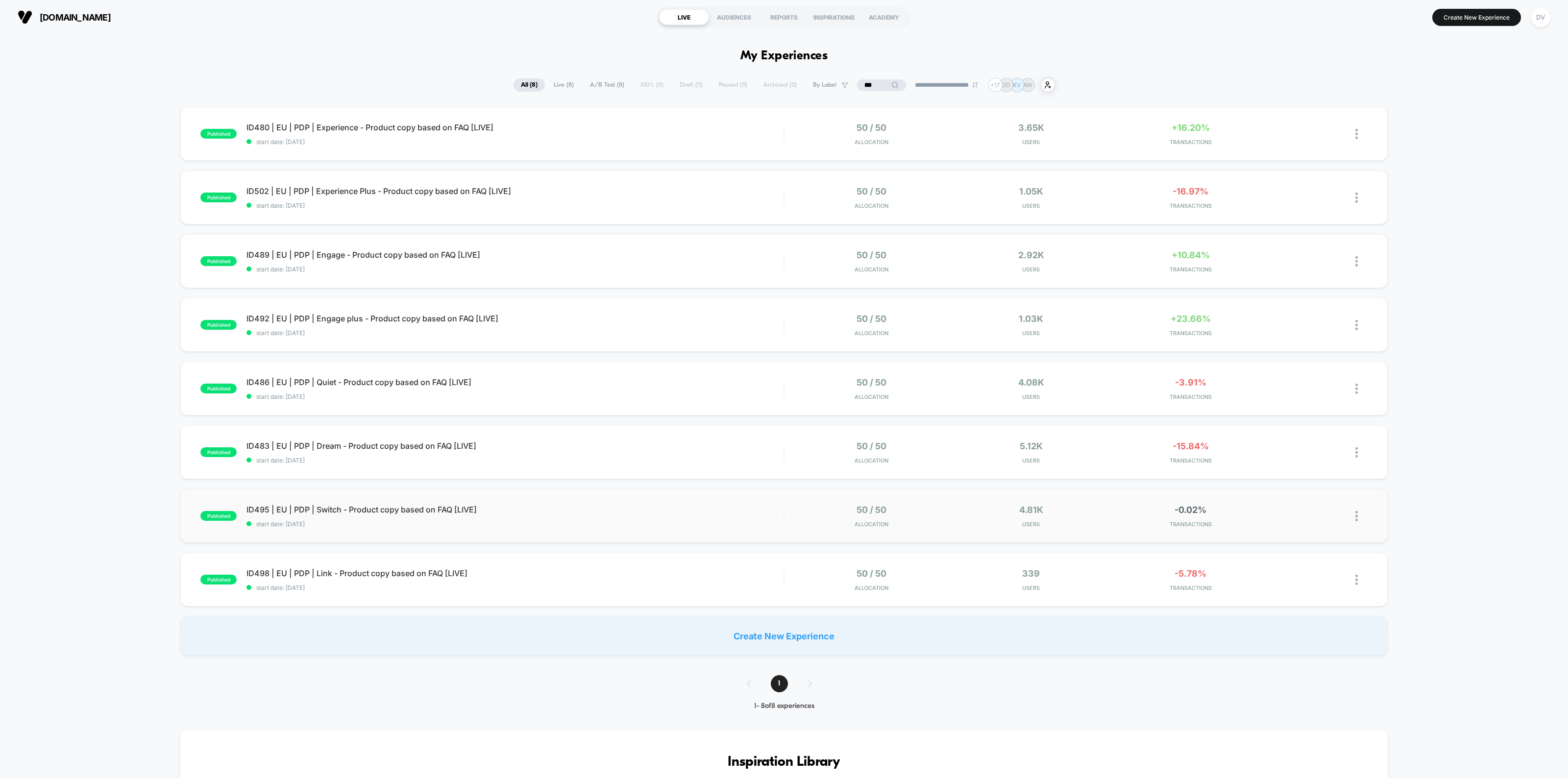
click at [404, 501] on div "published ID495 | EU | PDP | Switch - Product copy based on FAQ [LIVE] start da…" at bounding box center [784, 516] width 1207 height 54
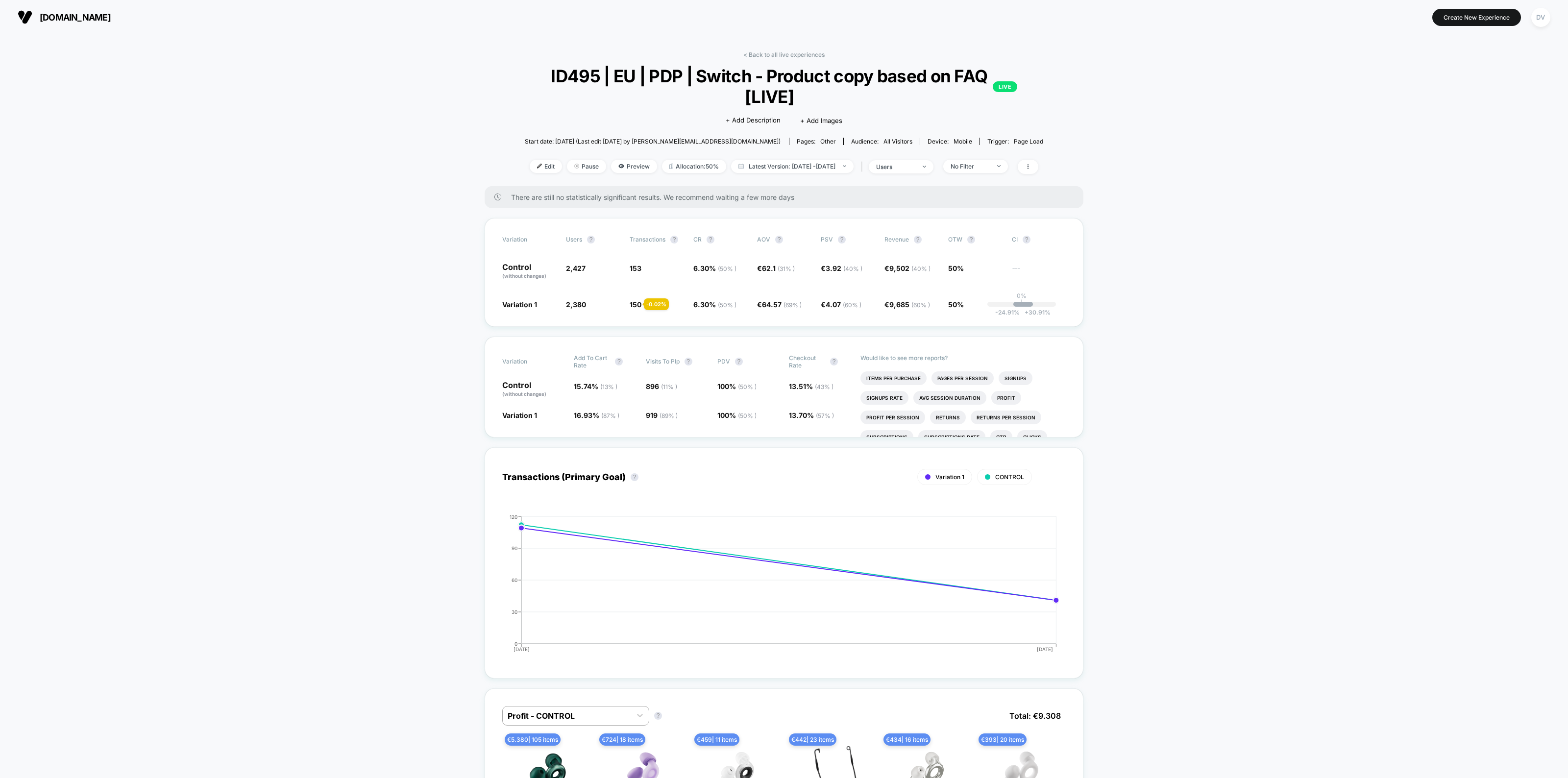
drag, startPoint x: 779, startPoint y: 53, endPoint x: 1053, endPoint y: 26, distance: 275.3
click at [1053, 26] on section "Create New Experience DV" at bounding box center [1300, 17] width 508 height 25
